Goal: Transaction & Acquisition: Download file/media

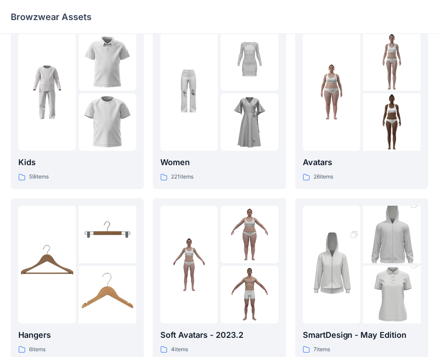
scroll to position [38, 0]
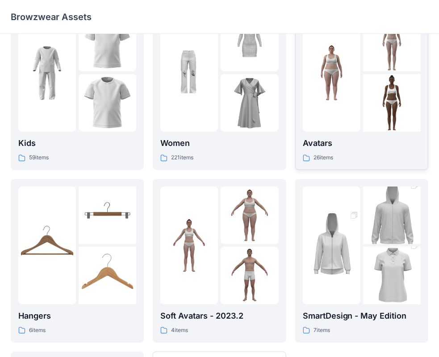
click at [322, 123] on div at bounding box center [332, 73] width 58 height 118
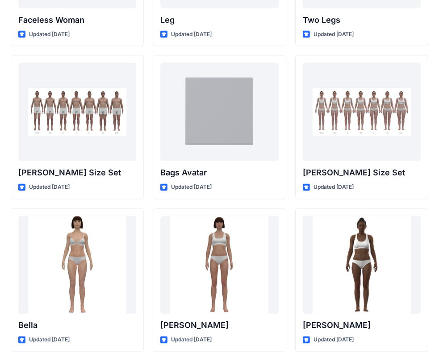
scroll to position [917, 0]
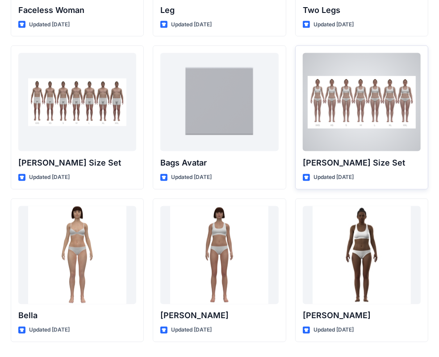
click at [355, 105] on div at bounding box center [362, 102] width 118 height 98
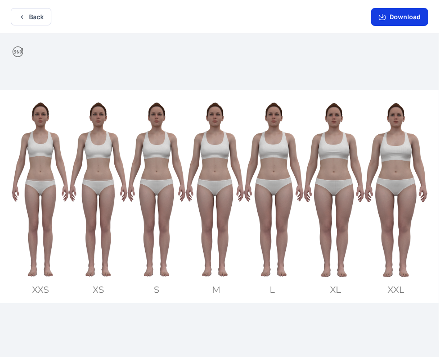
click at [404, 18] on button "Download" at bounding box center [399, 17] width 57 height 18
click at [155, 322] on div at bounding box center [219, 196] width 439 height 325
click at [402, 14] on button "Download" at bounding box center [399, 17] width 57 height 18
click at [18, 15] on button "Back" at bounding box center [31, 16] width 41 height 17
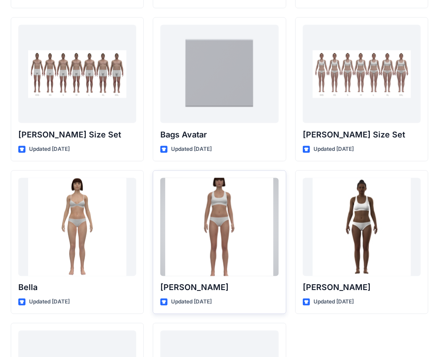
scroll to position [1066, 0]
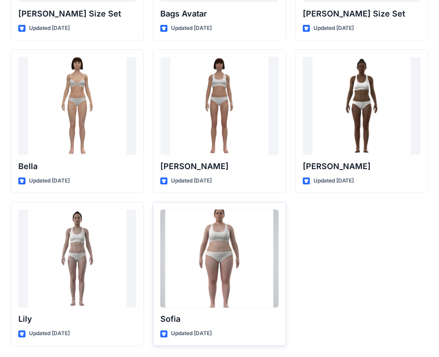
click at [221, 268] on div at bounding box center [219, 259] width 118 height 98
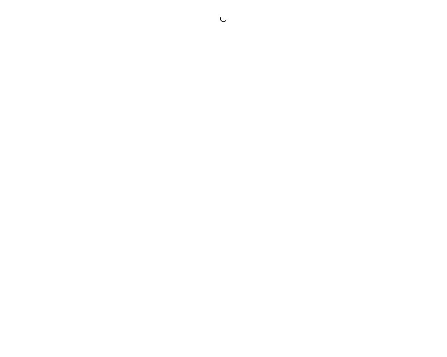
click at [221, 268] on div at bounding box center [223, 178] width 447 height 357
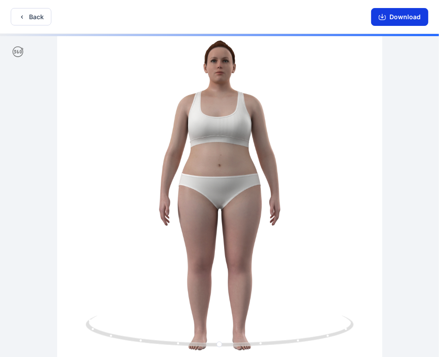
click at [404, 16] on button "Download" at bounding box center [399, 17] width 57 height 18
